Goal: Navigation & Orientation: Find specific page/section

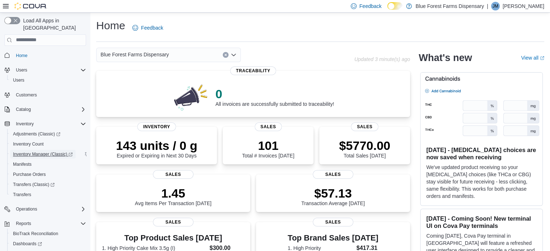
click at [33, 150] on span "Inventory Manager (Classic)" at bounding box center [43, 154] width 60 height 9
